Goal: Book appointment/travel/reservation

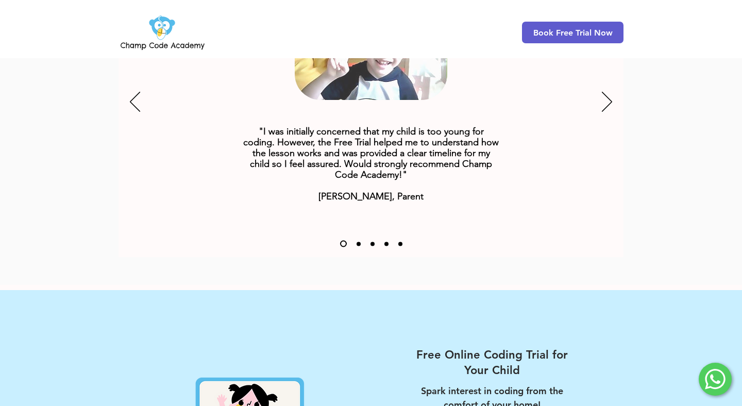
scroll to position [1626, 0]
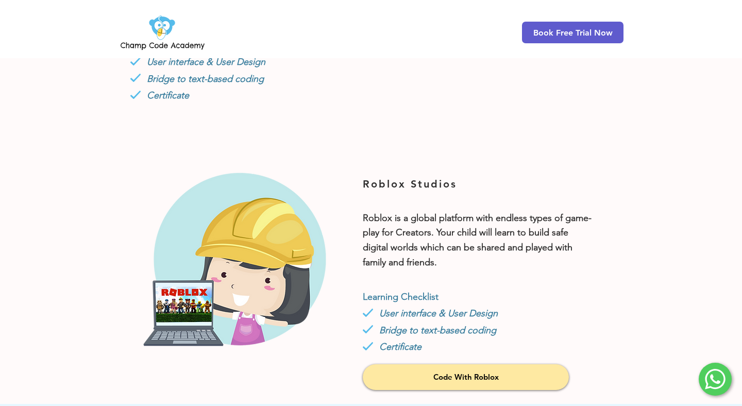
scroll to position [787, 0]
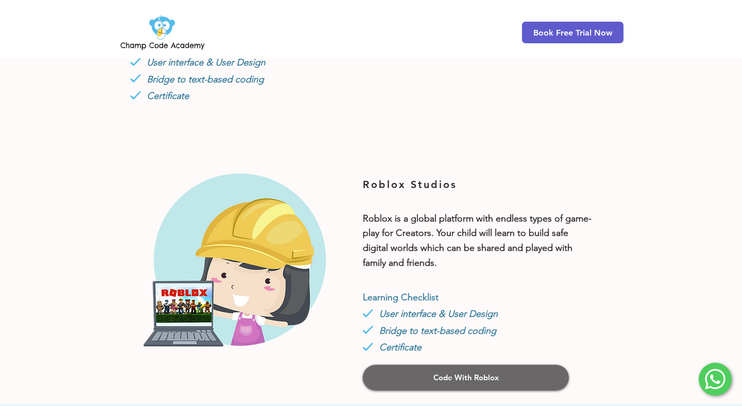
click at [425, 384] on link "Code With Roblox" at bounding box center [466, 378] width 206 height 26
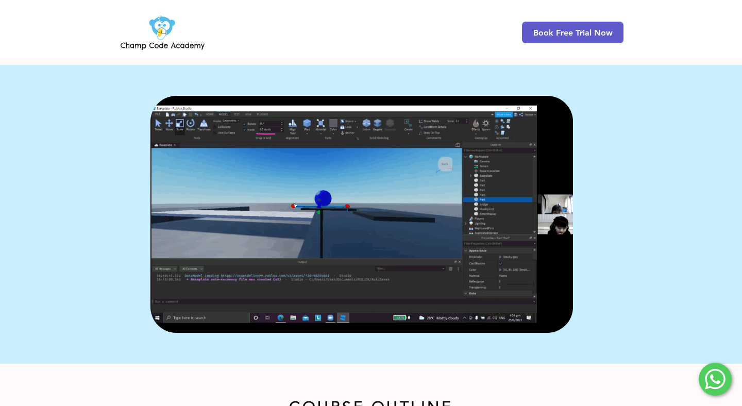
click at [206, 1] on div "Book Free Trial Now" at bounding box center [371, 29] width 742 height 58
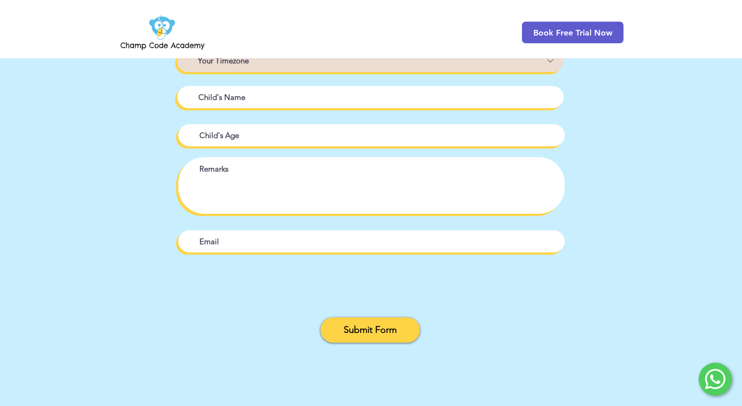
scroll to position [1368, 0]
